Goal: Information Seeking & Learning: Learn about a topic

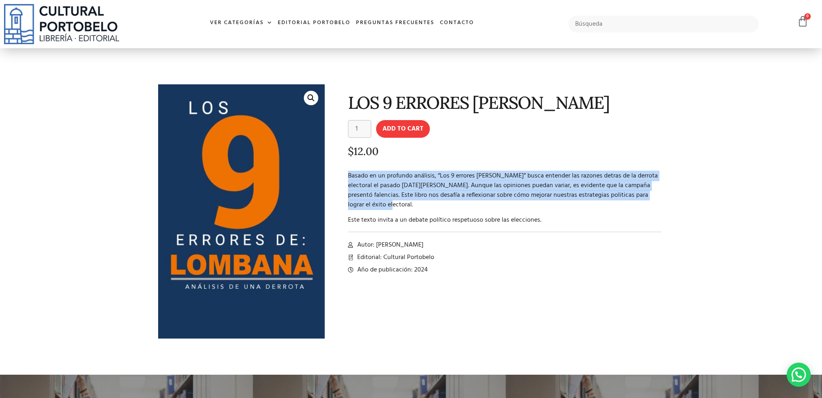
drag, startPoint x: 344, startPoint y: 175, endPoint x: 436, endPoint y: 206, distance: 96.8
click at [436, 206] on div "LOS 9 ERRORES [PERSON_NAME] LOS 9 ERRORES [PERSON_NAME] quantity 1 Add to cart …" at bounding box center [498, 217] width 339 height 275
copy p "Basado en un profundo análisis, “Los 9 errores [PERSON_NAME]” busca entender la…"
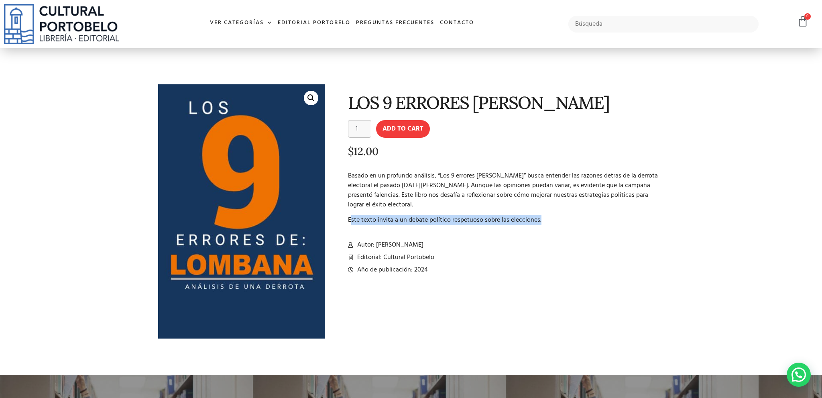
drag, startPoint x: 350, startPoint y: 220, endPoint x: 574, endPoint y: 221, distance: 224.0
click at [574, 221] on p "Este texto invita a un debate político respetuoso sobre las elecciones." at bounding box center [505, 220] width 314 height 10
drag, startPoint x: 349, startPoint y: 218, endPoint x: 565, endPoint y: 222, distance: 216.4
click at [565, 222] on p "Este texto invita a un debate político respetuoso sobre las elecciones." at bounding box center [505, 220] width 314 height 10
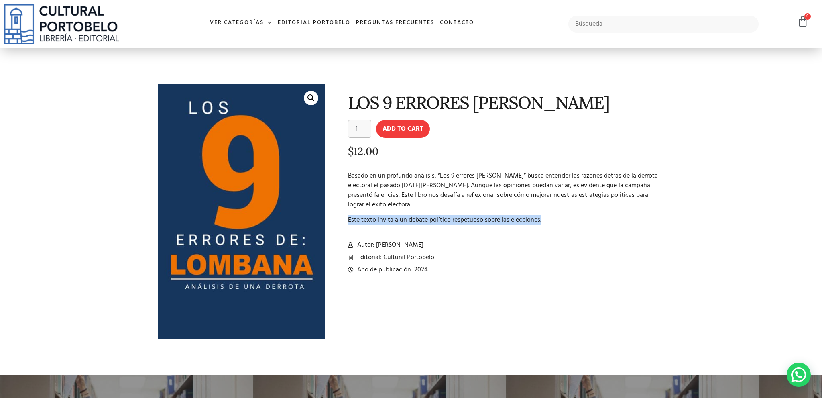
copy p "Este texto invita a un debate político respetuoso sobre las elecciones."
